Goal: Task Accomplishment & Management: Use online tool/utility

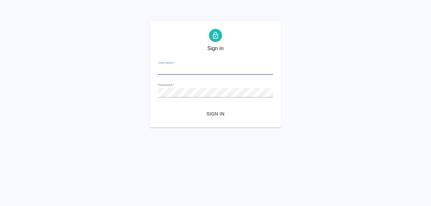
type input "a.martynova@awatera.com"
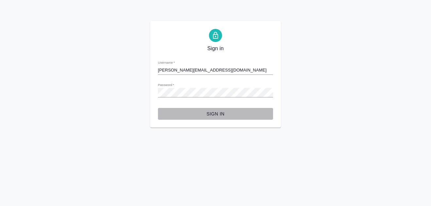
click at [210, 111] on span "Sign in" at bounding box center [215, 114] width 105 height 8
